Goal: Task Accomplishment & Management: Use online tool/utility

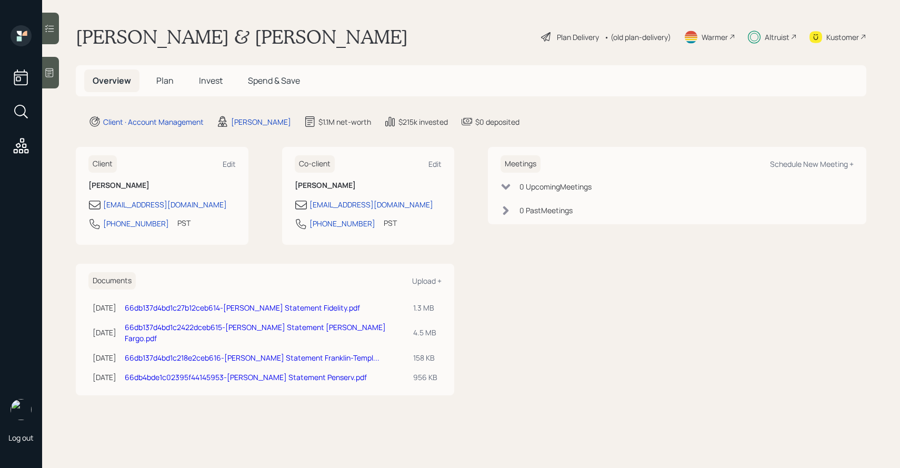
click at [48, 27] on icon at bounding box center [49, 28] width 11 height 11
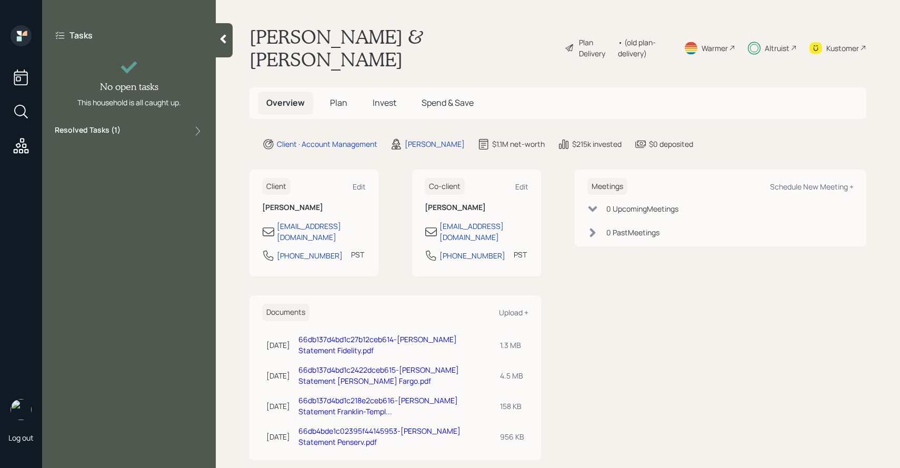
click at [108, 128] on label "Resolved Tasks ( 1 )" at bounding box center [88, 131] width 66 height 13
click at [343, 97] on span "Plan" at bounding box center [338, 103] width 17 height 12
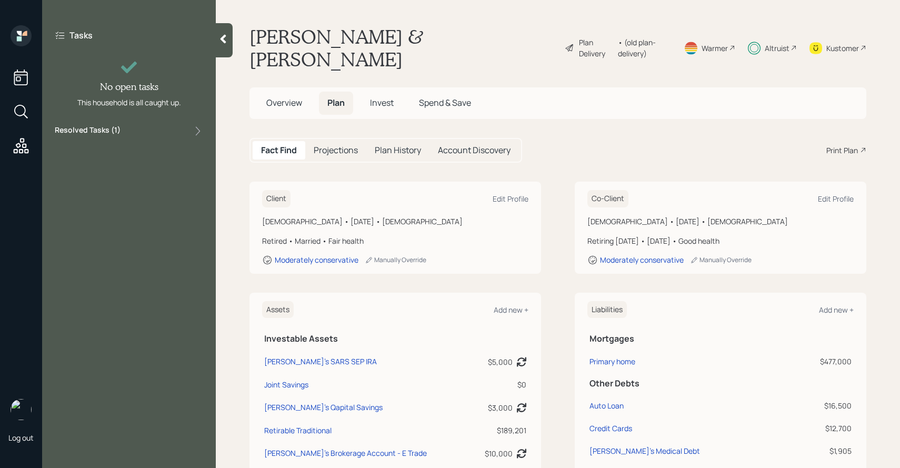
click at [366, 92] on h5 "Invest" at bounding box center [382, 103] width 41 height 23
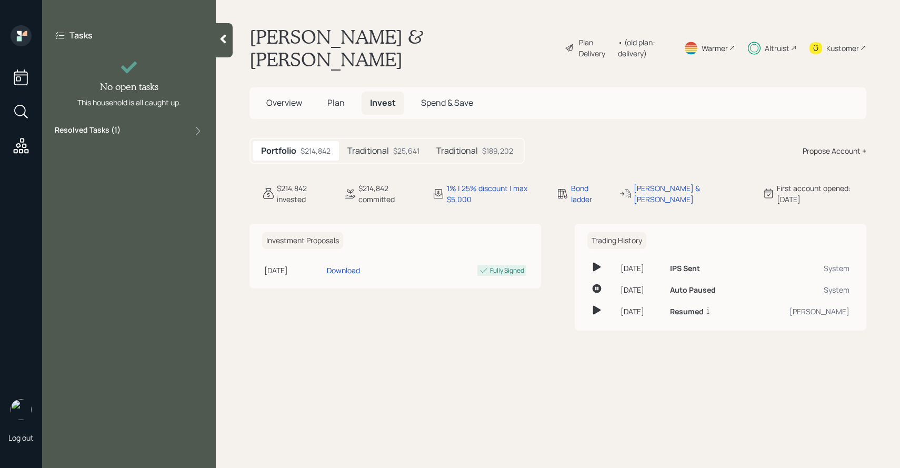
click at [379, 141] on div "Traditional $25,641" at bounding box center [383, 150] width 89 height 19
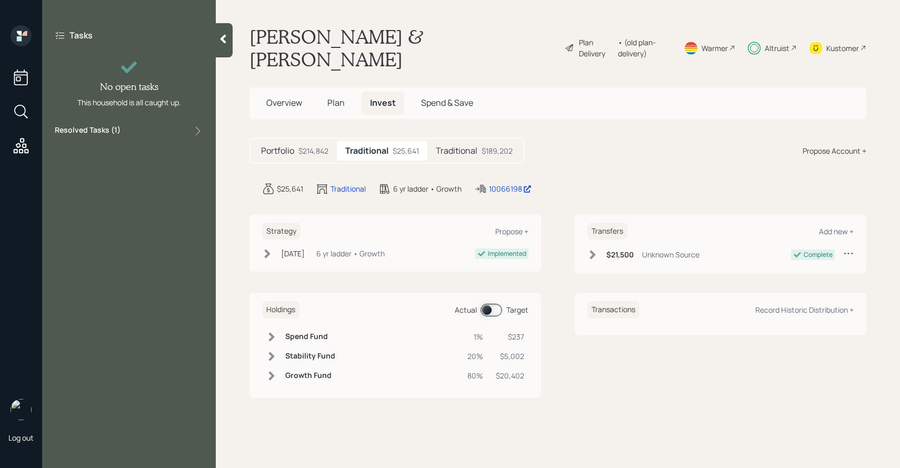
click at [464, 146] on h5 "Traditional" at bounding box center [457, 151] width 42 height 10
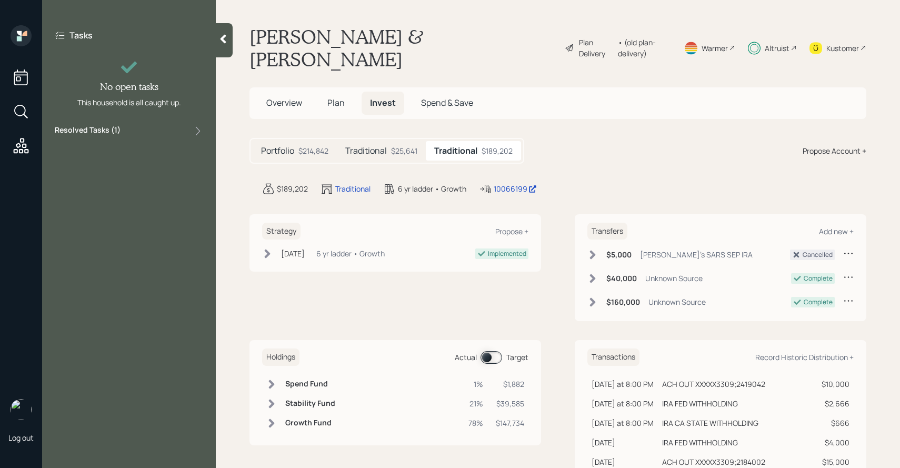
click at [493, 351] on span at bounding box center [491, 357] width 22 height 13
click at [402, 141] on div "Traditional $25,641" at bounding box center [381, 150] width 89 height 19
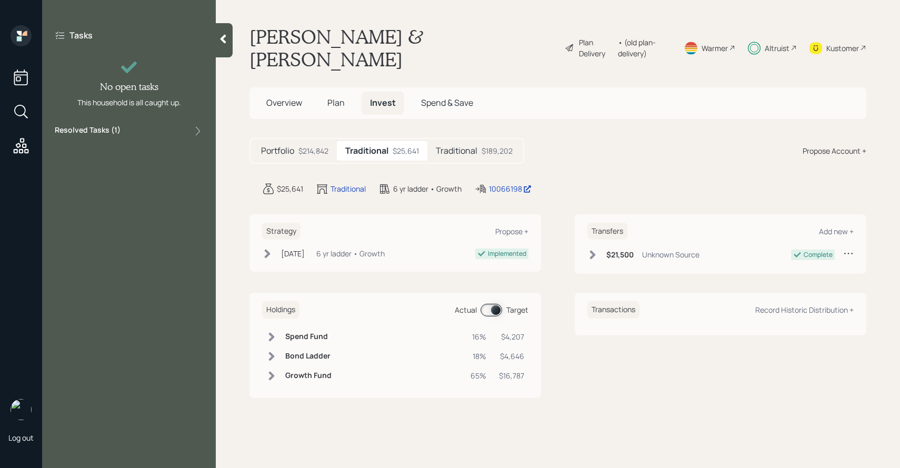
click at [496, 304] on span at bounding box center [491, 310] width 22 height 13
click at [489, 304] on span at bounding box center [491, 310] width 22 height 13
click at [465, 146] on h5 "Traditional" at bounding box center [457, 151] width 42 height 10
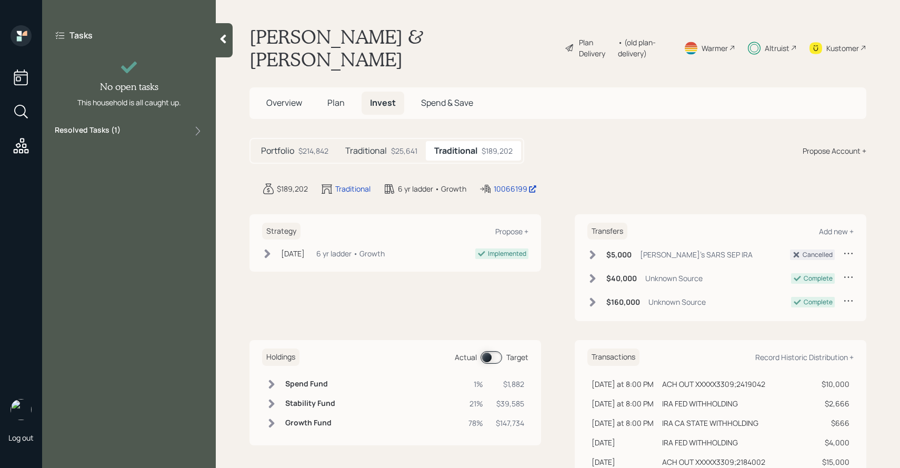
click at [386, 146] on h5 "Traditional" at bounding box center [366, 151] width 42 height 10
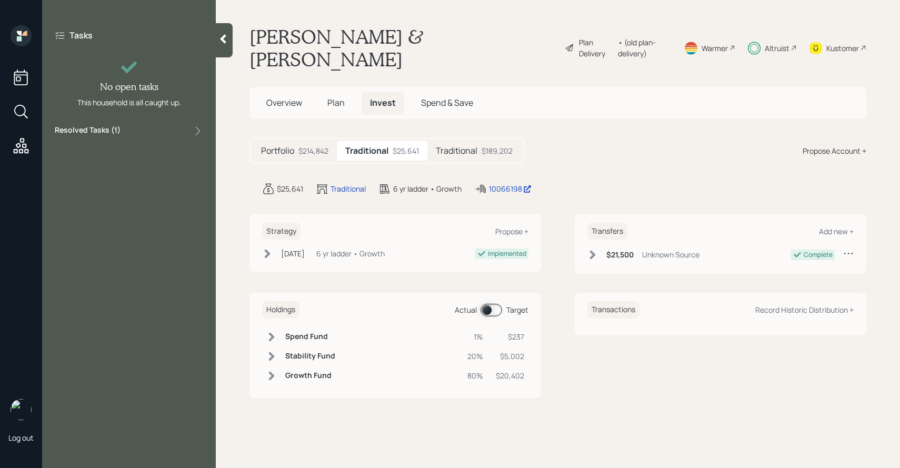
click at [336, 97] on span "Plan" at bounding box center [335, 103] width 17 height 12
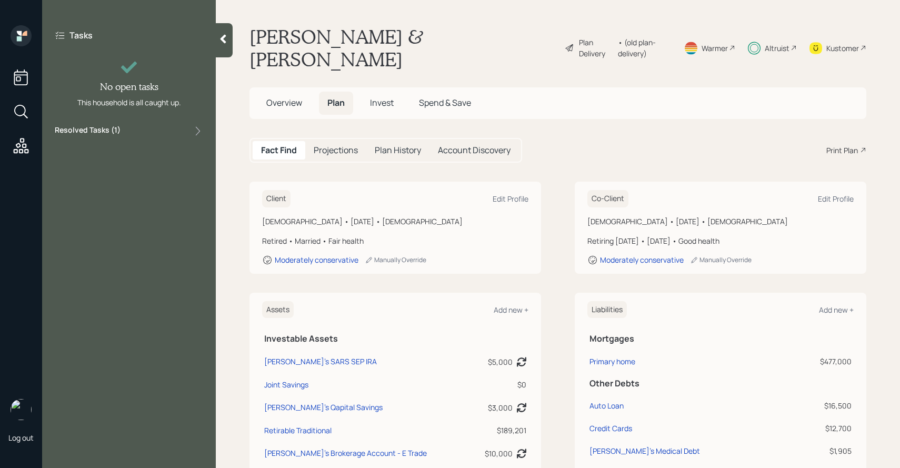
click at [339, 141] on div "Projections" at bounding box center [335, 150] width 61 height 18
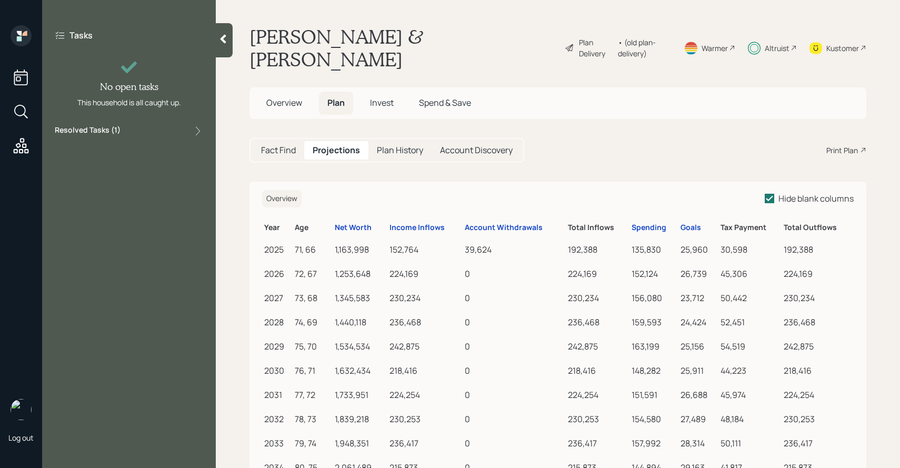
click at [391, 97] on span "Invest" at bounding box center [382, 103] width 24 height 12
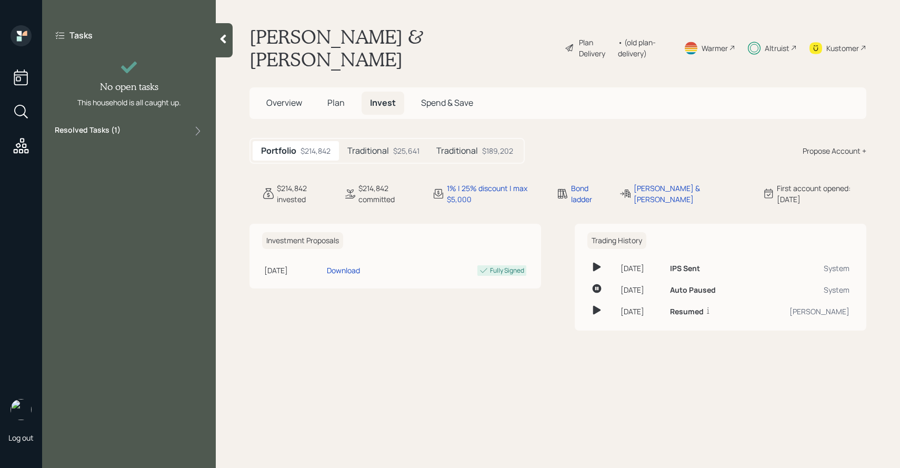
click at [383, 146] on h5 "Traditional" at bounding box center [368, 151] width 42 height 10
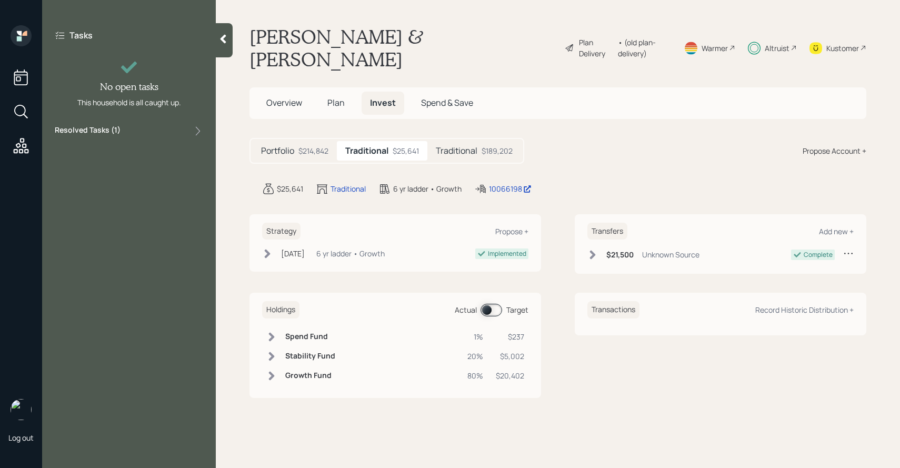
click at [497, 304] on span at bounding box center [491, 310] width 22 height 13
click at [479, 141] on div "Traditional $189,202" at bounding box center [474, 150] width 94 height 19
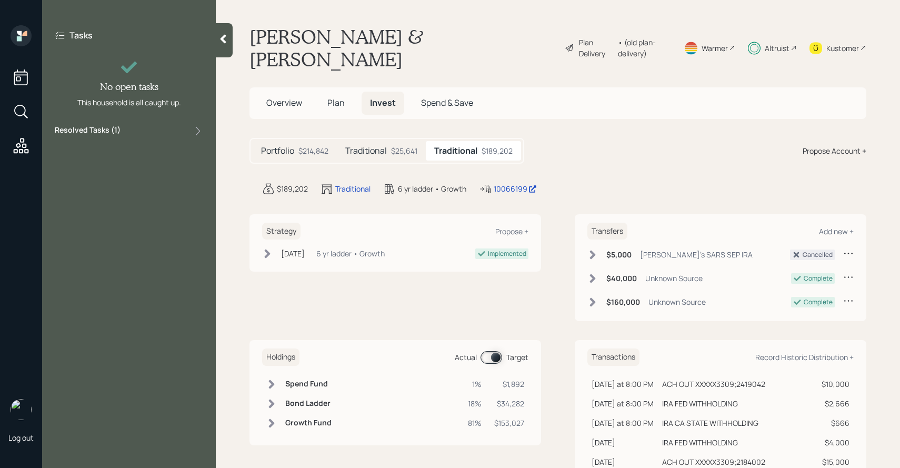
click at [493, 351] on span at bounding box center [491, 357] width 22 height 13
click at [408, 145] on div "$25,641" at bounding box center [404, 150] width 26 height 11
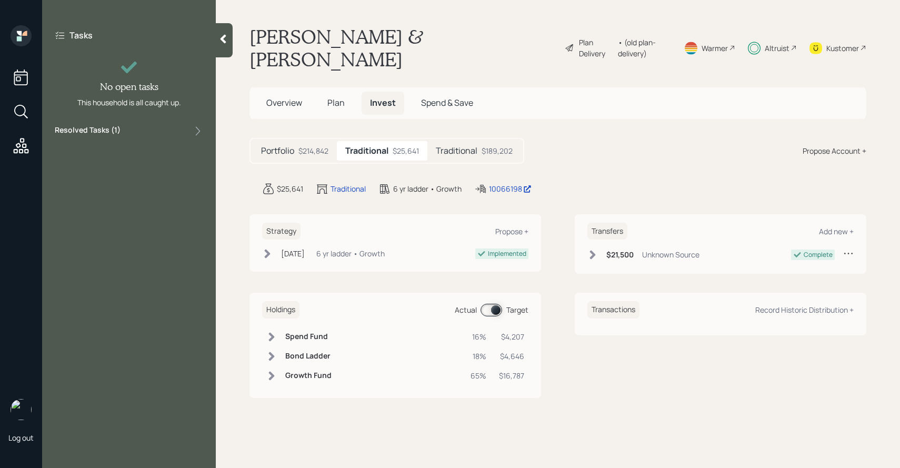
click at [494, 304] on span at bounding box center [491, 310] width 22 height 13
click at [442, 146] on h5 "Traditional" at bounding box center [457, 151] width 42 height 10
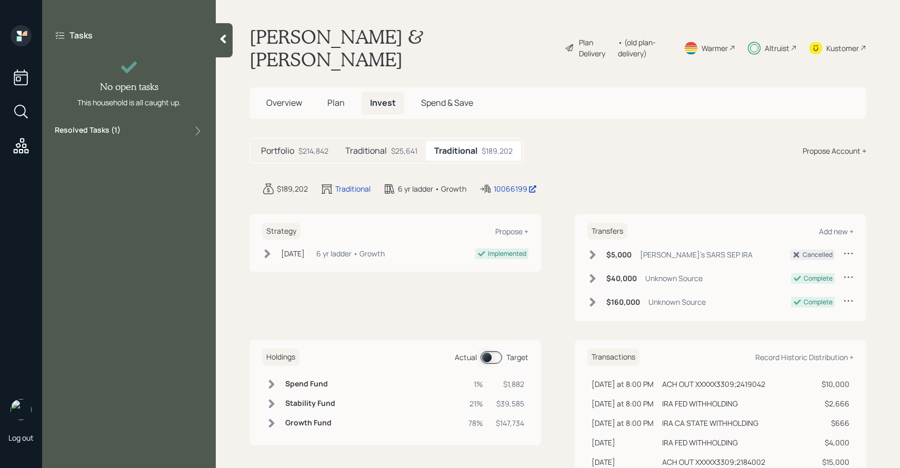
click at [402, 145] on div "$25,641" at bounding box center [404, 150] width 26 height 11
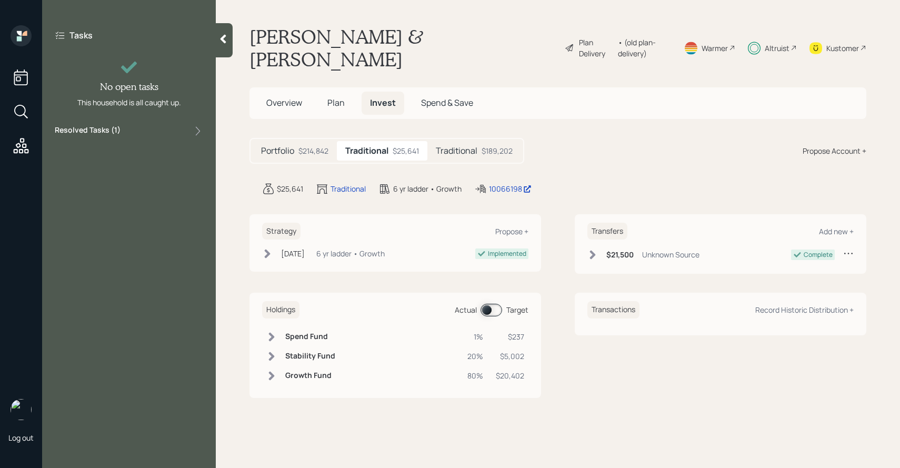
click at [495, 304] on span at bounding box center [491, 310] width 22 height 13
click at [472, 146] on h5 "Traditional" at bounding box center [457, 151] width 42 height 10
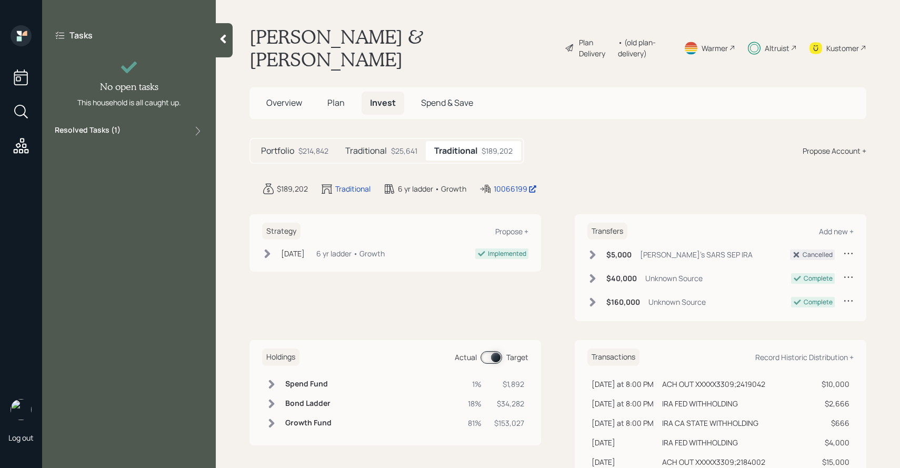
click at [413, 145] on div "$25,641" at bounding box center [404, 150] width 26 height 11
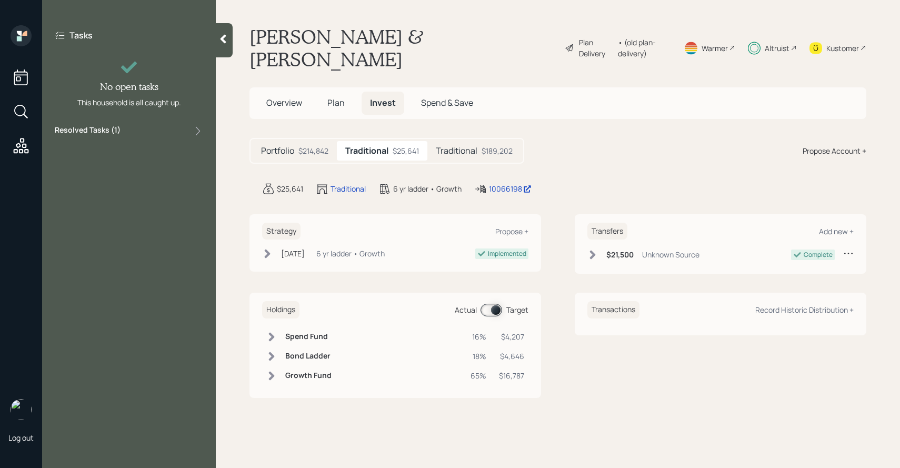
click at [497, 304] on span at bounding box center [491, 310] width 22 height 13
click at [332, 97] on span "Plan" at bounding box center [335, 103] width 17 height 12
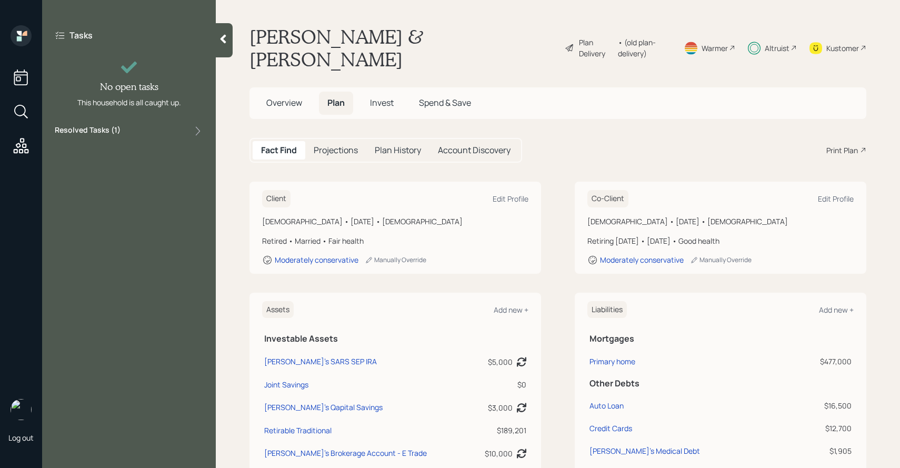
click at [380, 145] on h5 "Plan History" at bounding box center [398, 150] width 46 height 10
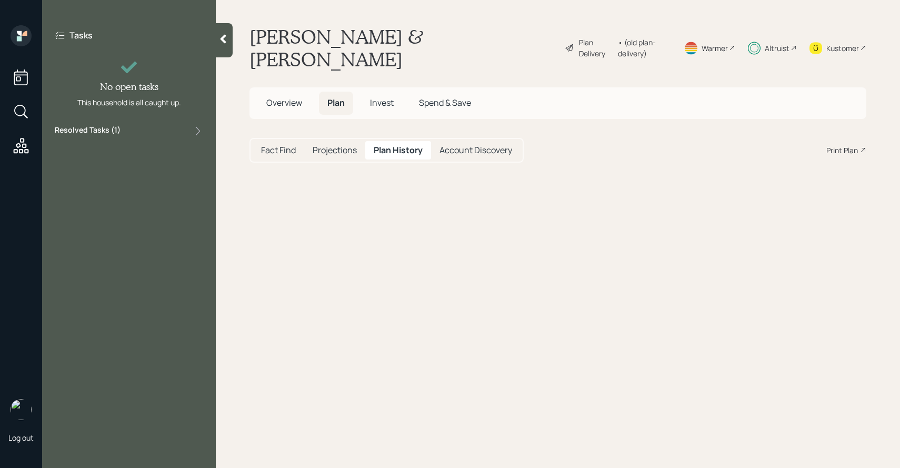
select select "1ceac452-6fc6-4d0a-84d0-05ac6cdc74df"
select select "ebd19b19-2934-4e00-87ad-5e5b3d1975cc"
select select "b8bdcffd-6ffe-48ca-b4bd-182de3419615"
select select "817738ac-9e88-421b-a771-39d498e3dc49"
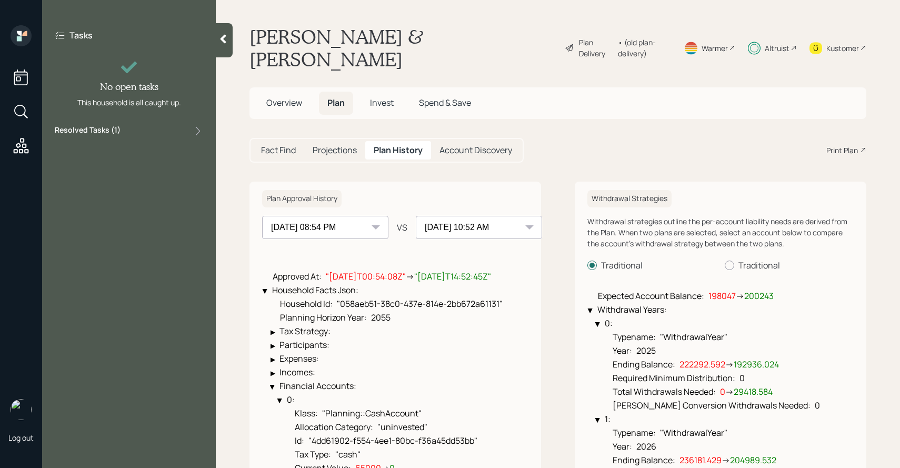
click at [364, 216] on select "[DATE] 08:54 PM [DATE] 10:52 AM" at bounding box center [325, 227] width 126 height 23
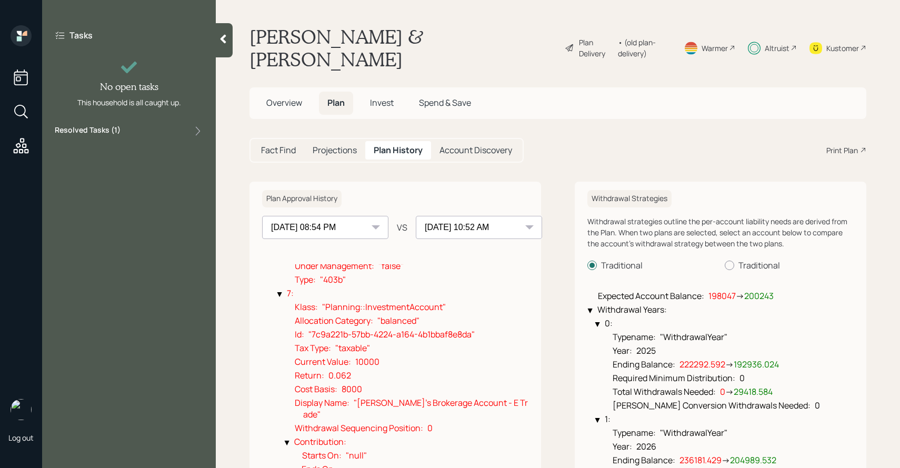
scroll to position [2494, 0]
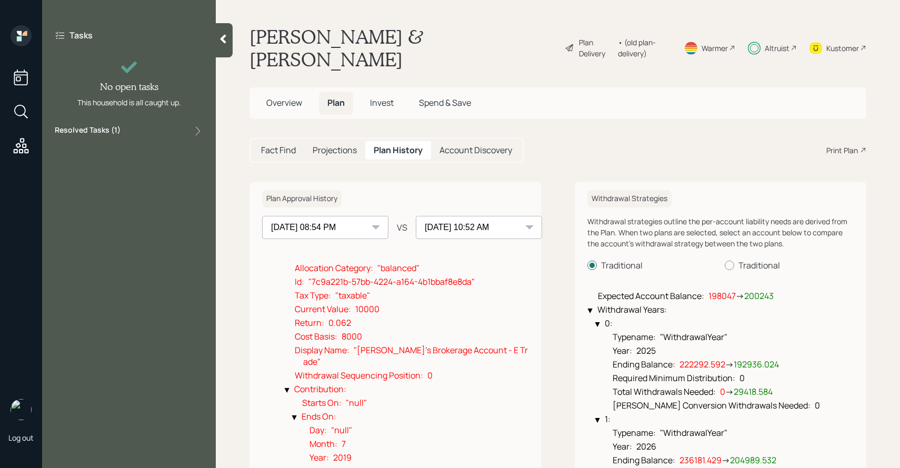
click at [579, 38] on div "Plan Delivery" at bounding box center [596, 48] width 34 height 22
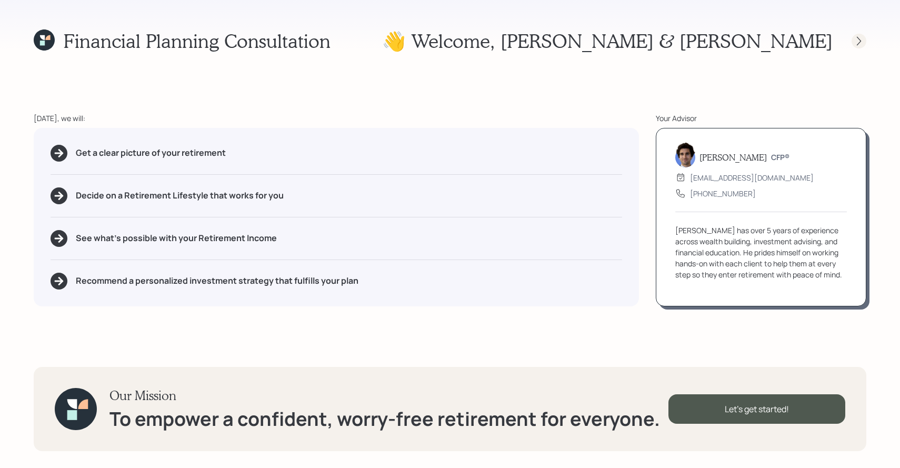
click at [859, 39] on icon at bounding box center [859, 40] width 4 height 9
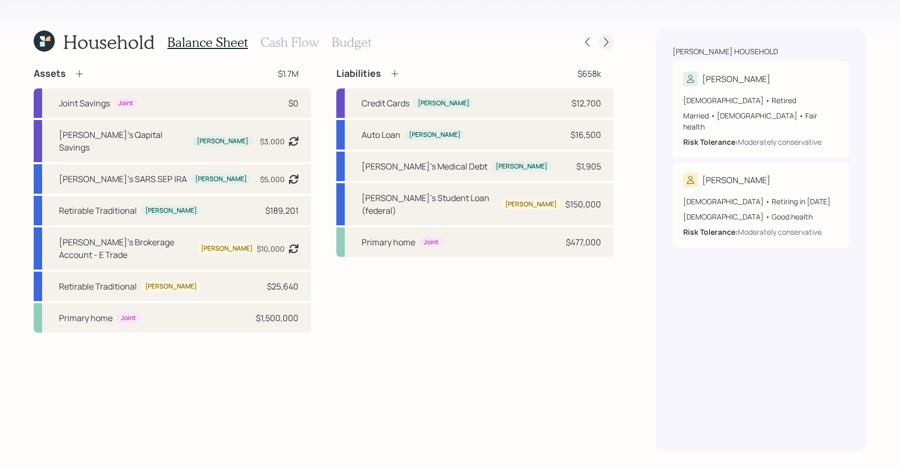
click at [604, 40] on icon at bounding box center [606, 42] width 11 height 11
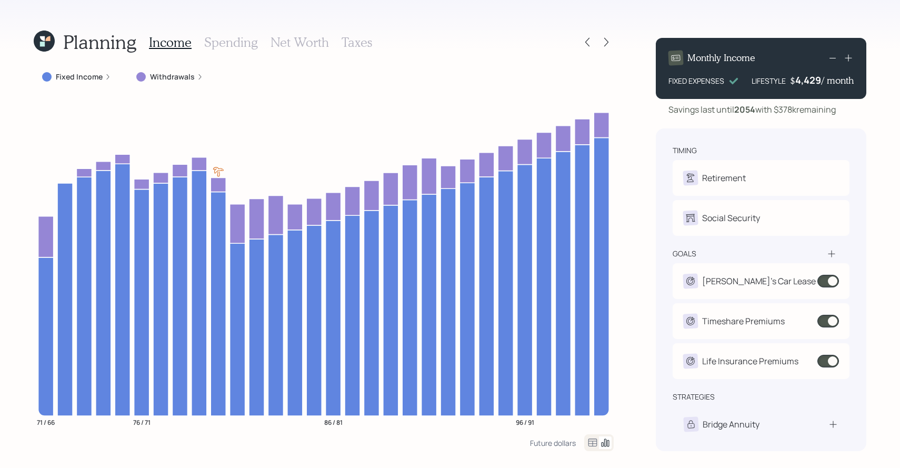
click at [345, 51] on div "Income Spending Net Worth Taxes" at bounding box center [260, 41] width 223 height 25
click at [350, 41] on h3 "Taxes" at bounding box center [357, 42] width 31 height 15
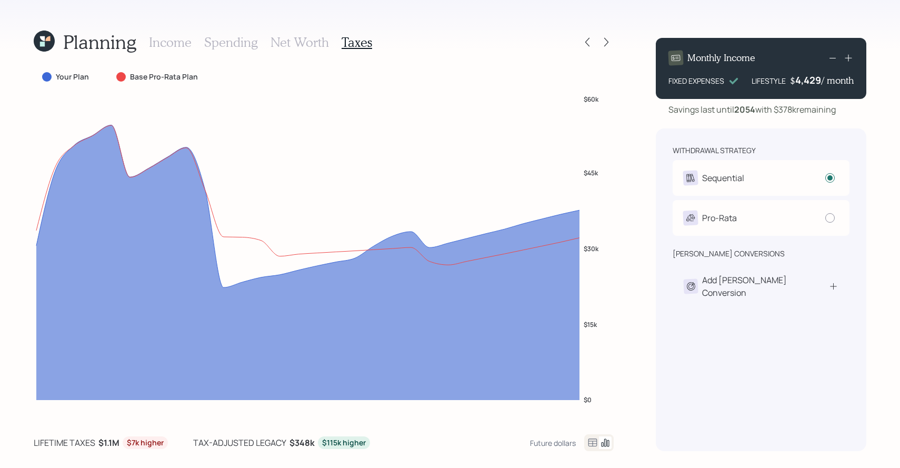
click at [594, 442] on icon at bounding box center [592, 442] width 13 height 13
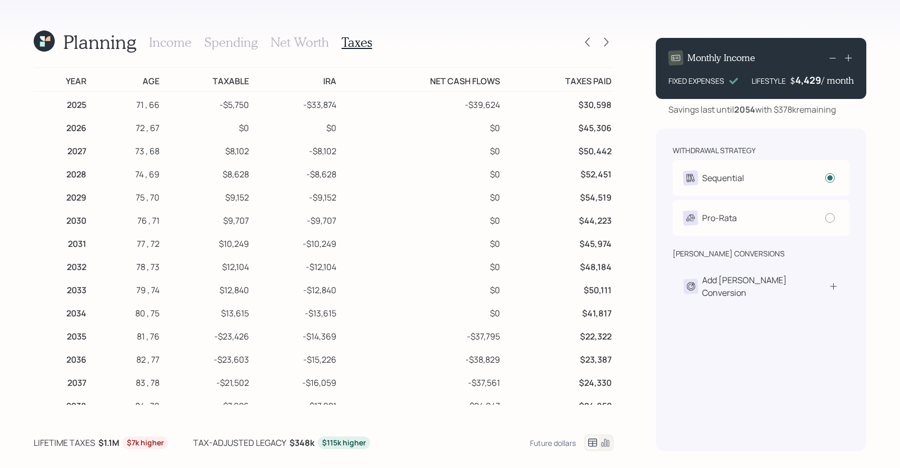
click at [38, 48] on icon at bounding box center [44, 41] width 21 height 21
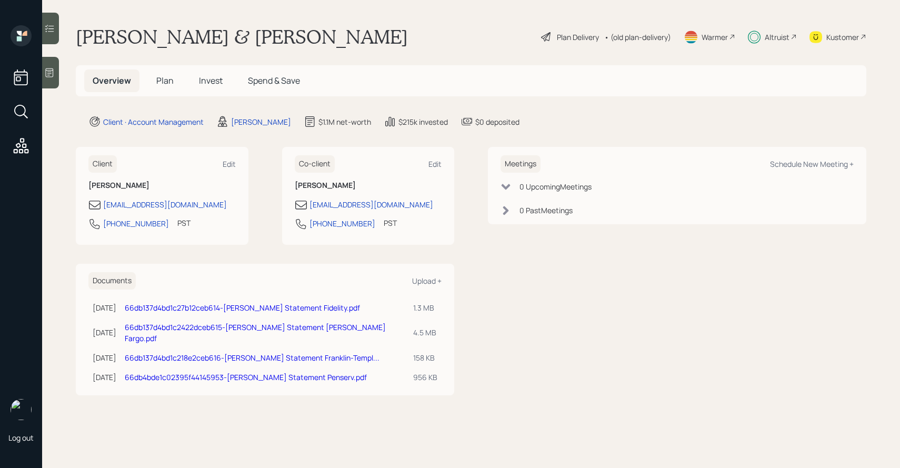
click at [200, 82] on span "Invest" at bounding box center [211, 81] width 24 height 12
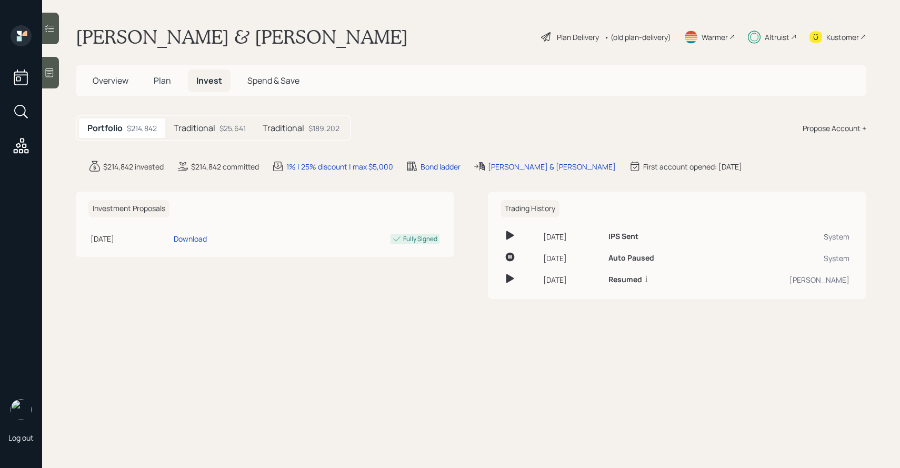
click at [212, 126] on h5 "Traditional" at bounding box center [195, 128] width 42 height 10
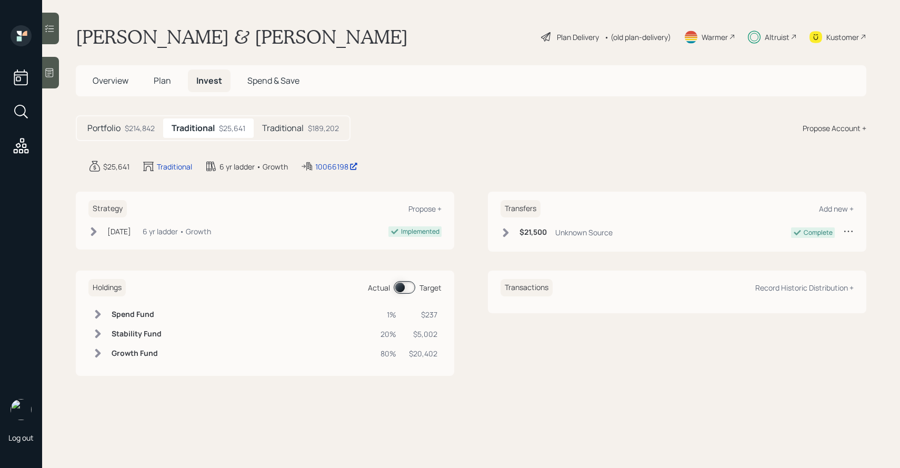
click at [325, 132] on div "$189,202" at bounding box center [323, 128] width 31 height 11
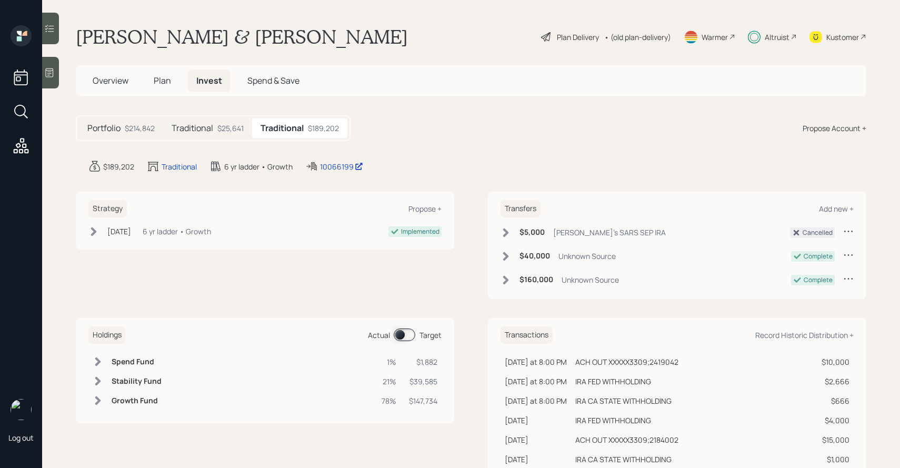
click at [232, 131] on div "$25,641" at bounding box center [230, 128] width 26 height 11
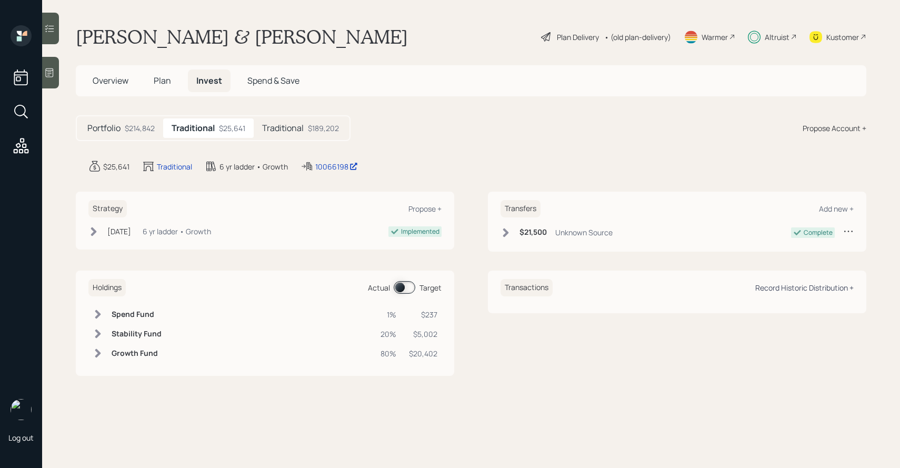
click at [771, 287] on div "Record Historic Distribution +" at bounding box center [804, 288] width 98 height 10
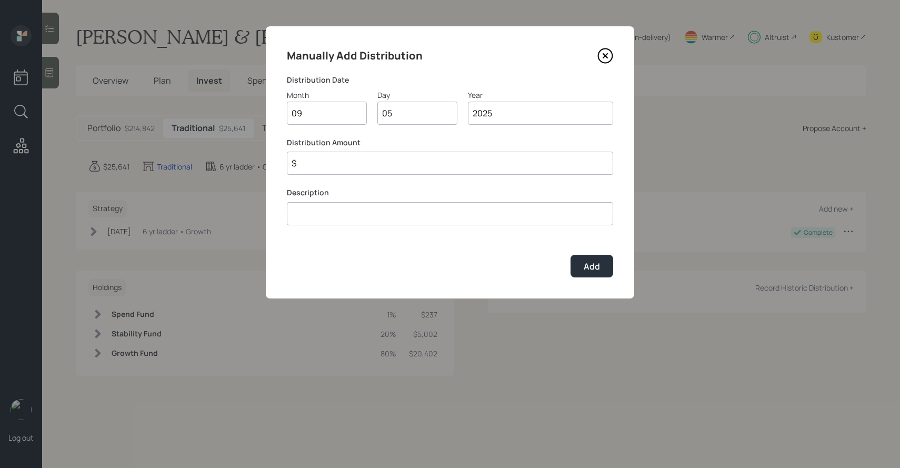
click at [449, 172] on input "$" at bounding box center [450, 163] width 326 height 23
type input "$ 4,000"
type input "taken from [PERSON_NAME]"
click at [600, 259] on button "Add" at bounding box center [591, 266] width 43 height 23
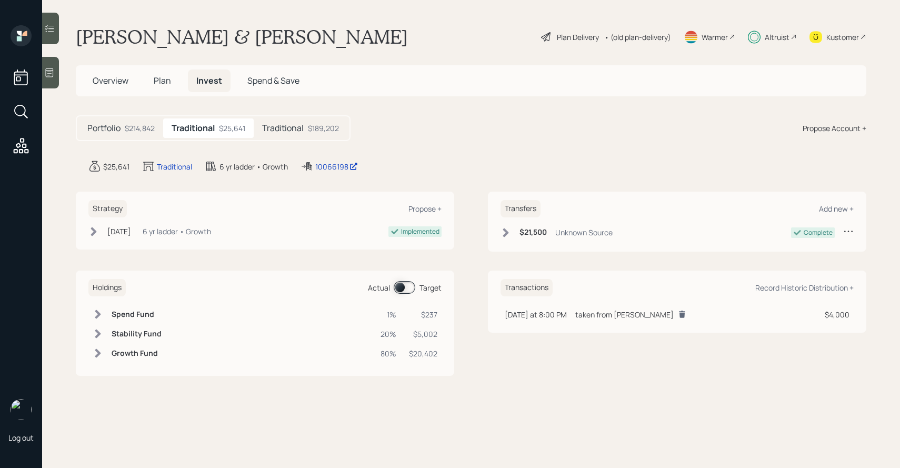
click at [399, 287] on span at bounding box center [405, 287] width 22 height 13
click at [405, 285] on span at bounding box center [405, 287] width 22 height 13
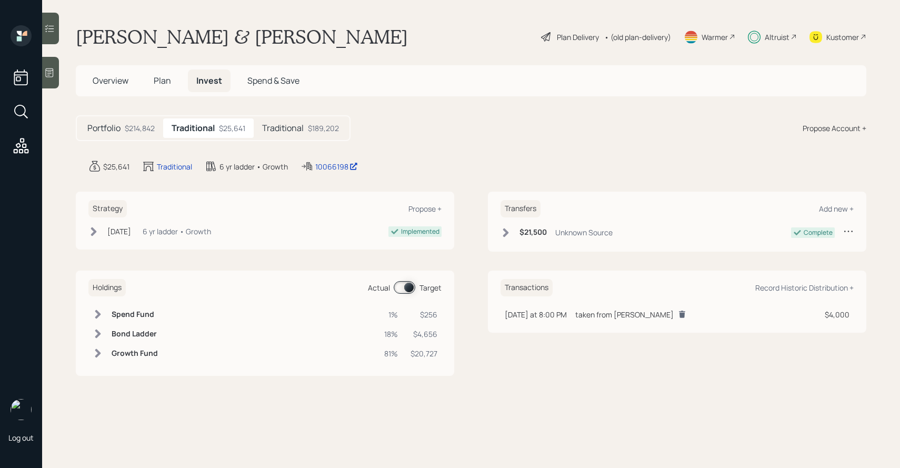
click at [405, 285] on span at bounding box center [405, 287] width 22 height 13
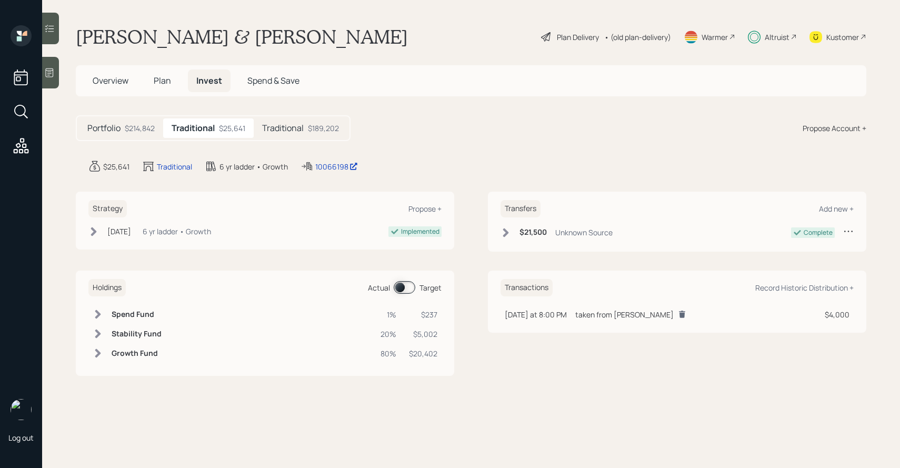
click at [405, 285] on span at bounding box center [405, 287] width 22 height 13
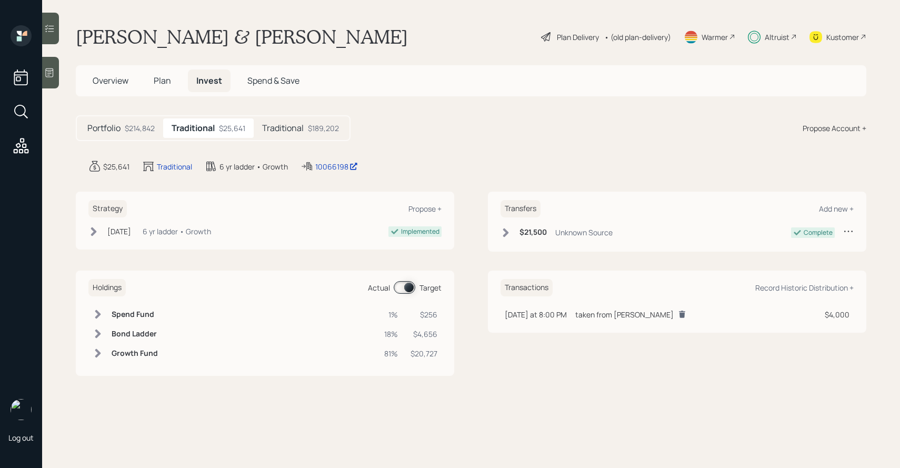
click at [405, 285] on span at bounding box center [405, 287] width 22 height 13
click at [298, 135] on div "Traditional $189,202" at bounding box center [301, 127] width 94 height 19
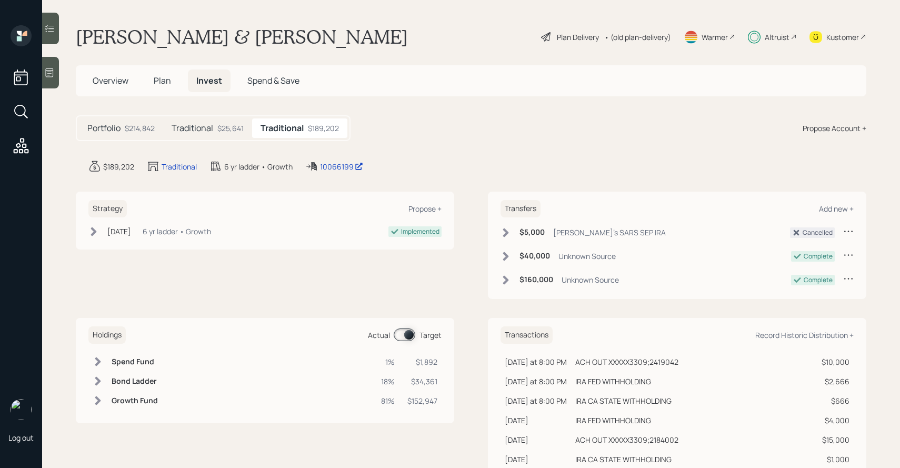
click at [403, 338] on span at bounding box center [405, 334] width 22 height 13
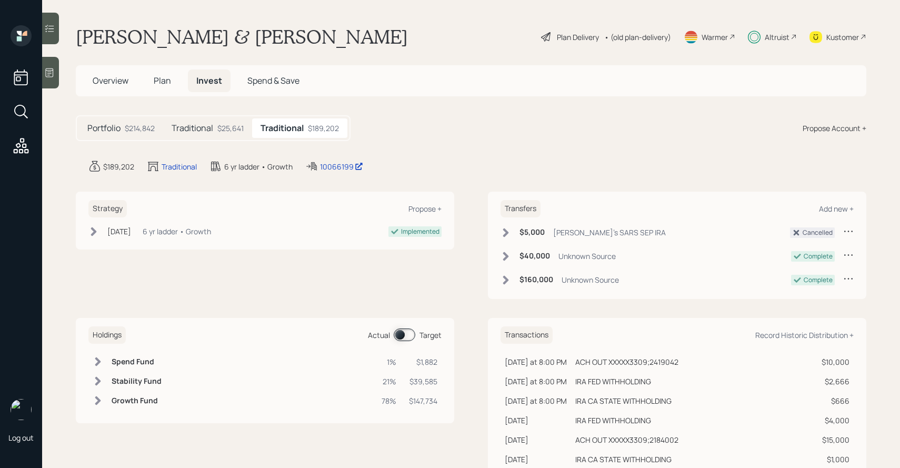
click at [403, 338] on span at bounding box center [405, 334] width 22 height 13
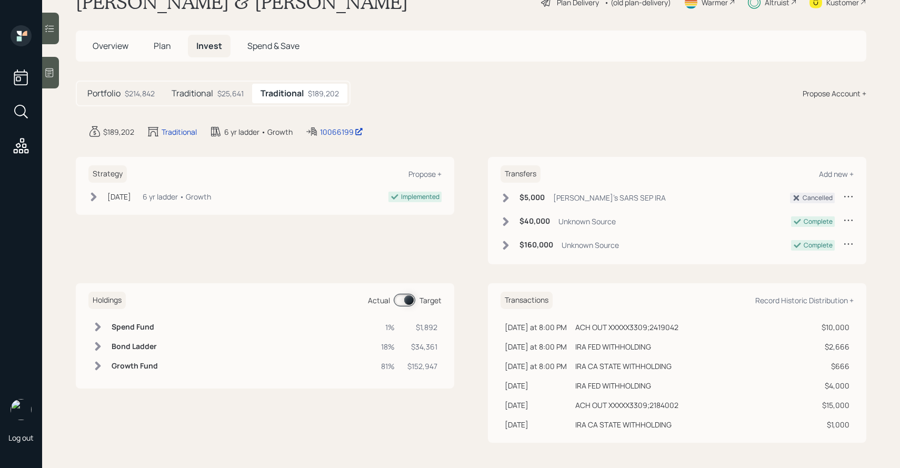
click at [98, 345] on icon at bounding box center [98, 346] width 6 height 9
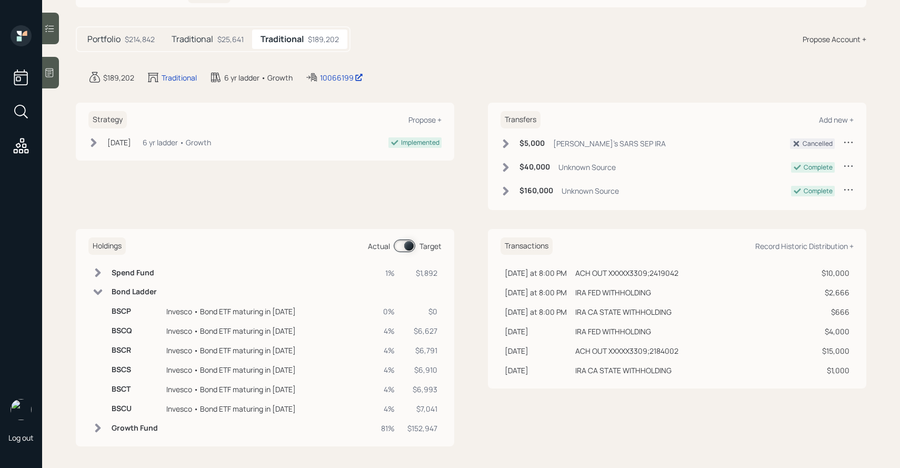
scroll to position [93, 0]
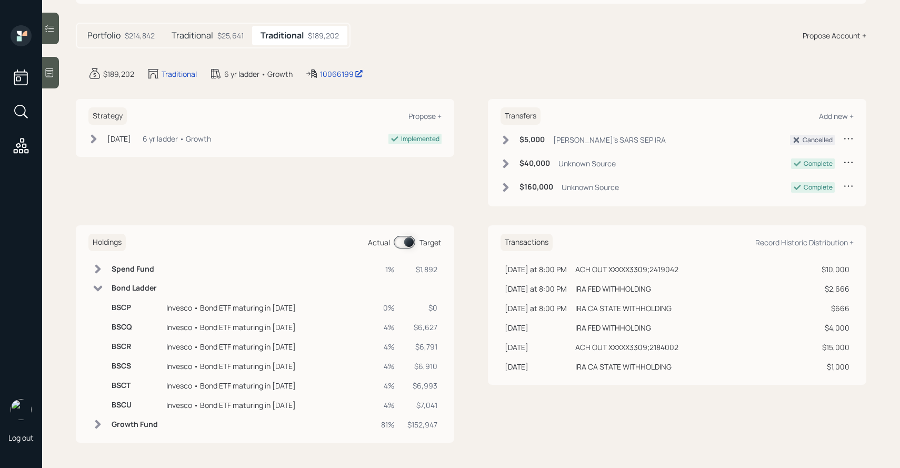
click at [404, 246] on span at bounding box center [405, 242] width 22 height 13
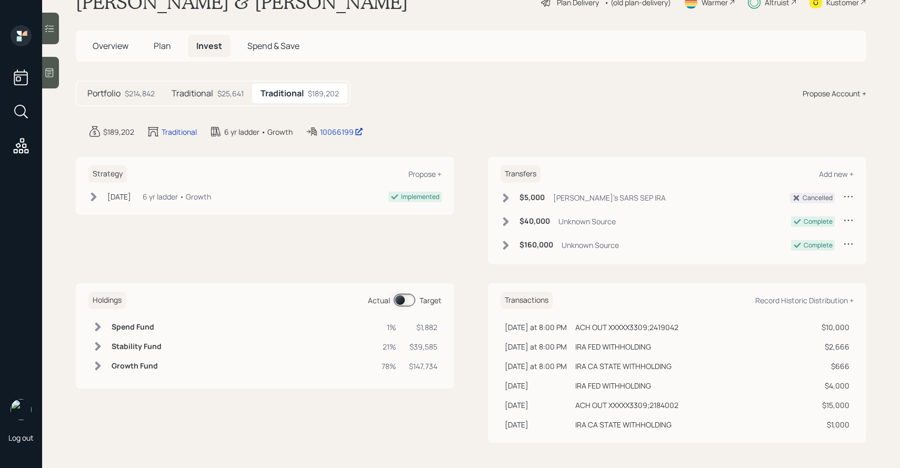
click at [119, 344] on h6 "Stability Fund" at bounding box center [137, 346] width 50 height 9
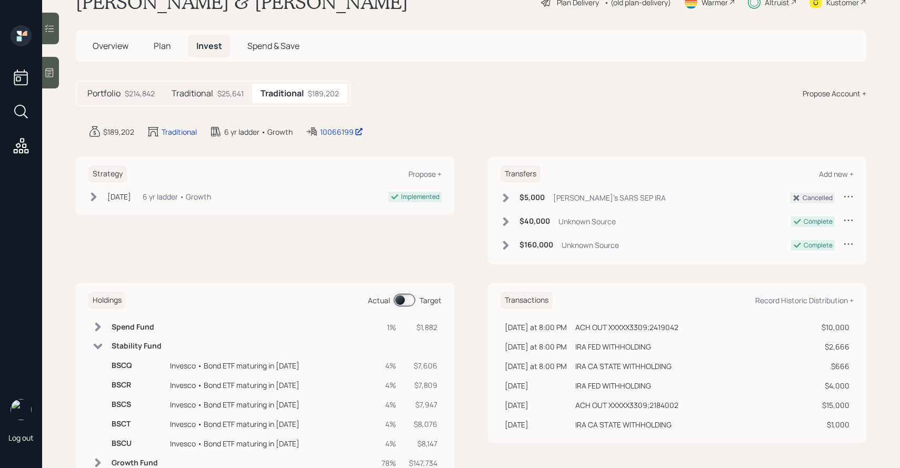
scroll to position [73, 0]
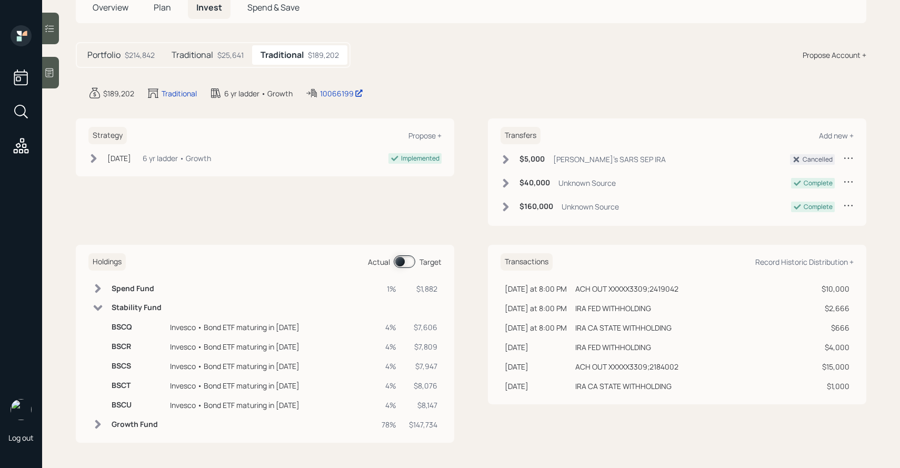
click at [409, 262] on span at bounding box center [405, 261] width 22 height 13
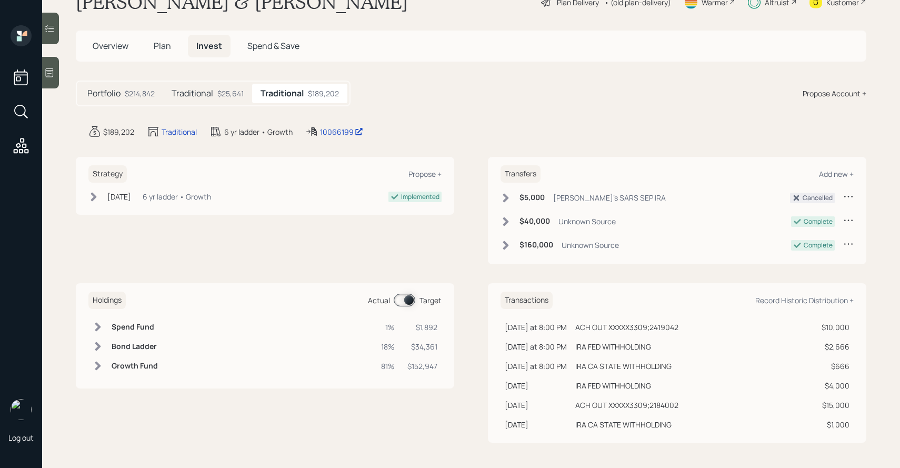
click at [138, 344] on h6 "Bond Ladder" at bounding box center [135, 346] width 46 height 9
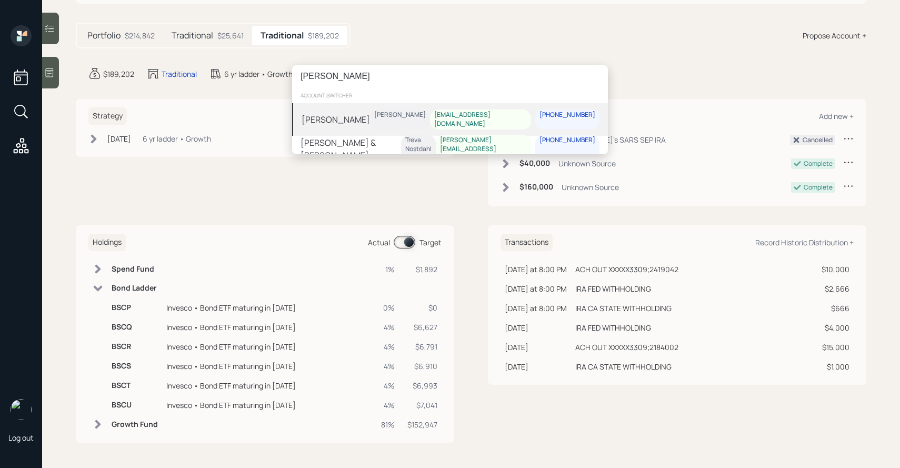
type input "[PERSON_NAME]"
